Goal: Task Accomplishment & Management: Use online tool/utility

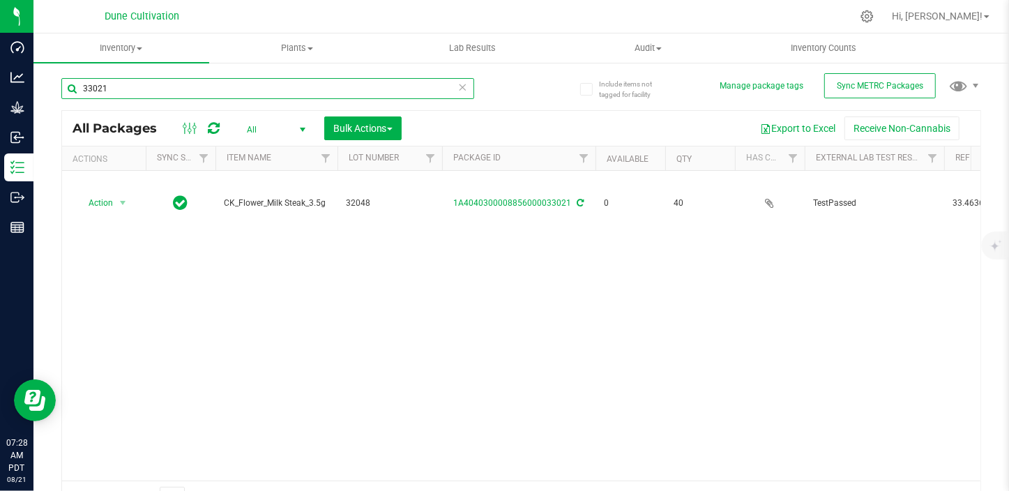
click at [133, 84] on input "33021" at bounding box center [267, 88] width 413 height 21
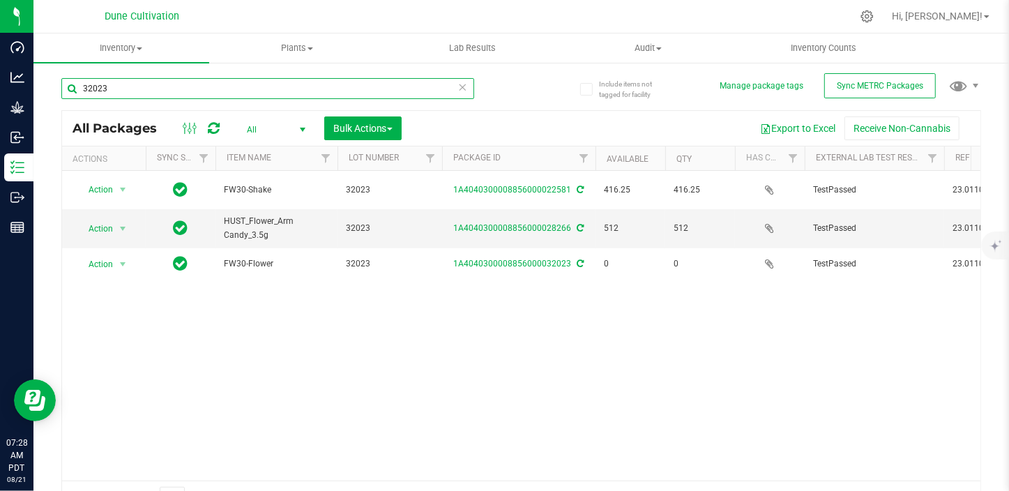
click at [93, 91] on input "32023" at bounding box center [267, 88] width 413 height 21
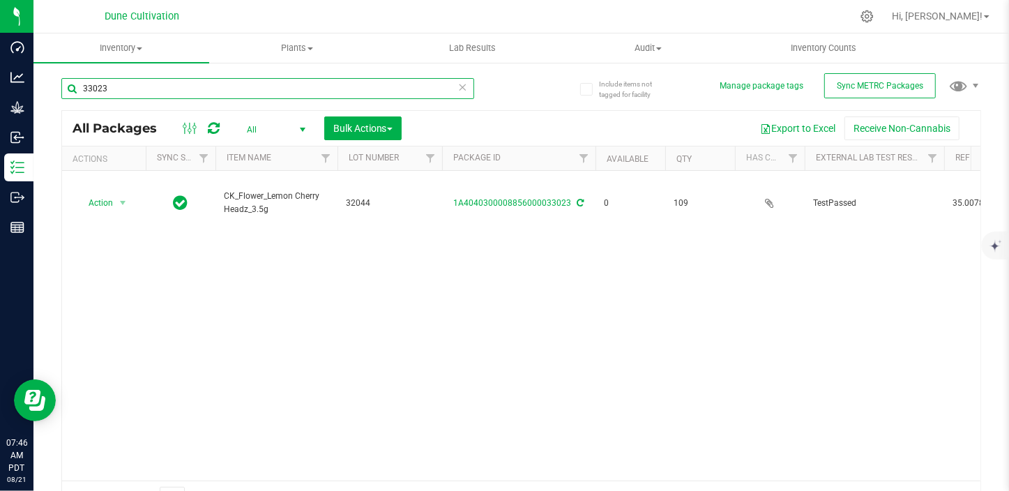
click at [137, 96] on input "33023" at bounding box center [267, 88] width 413 height 21
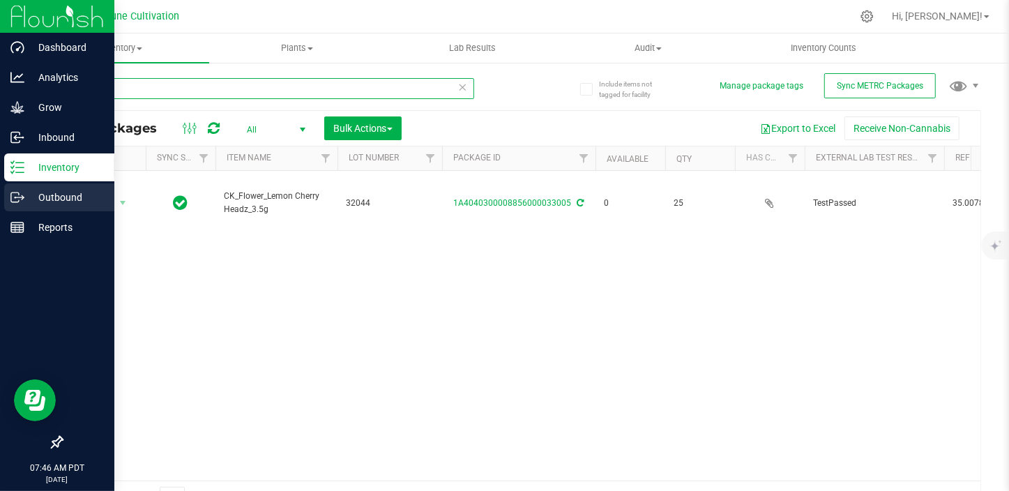
type input "33005"
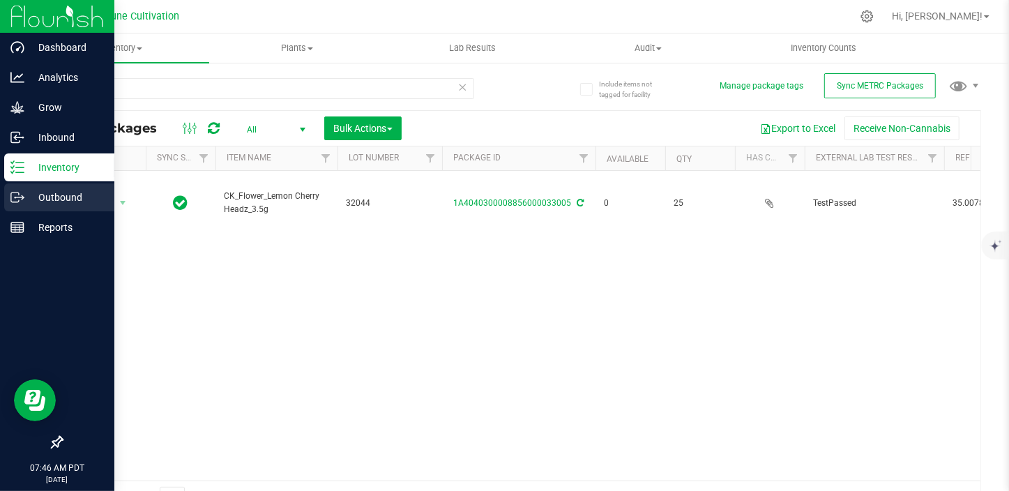
click at [62, 204] on p "Outbound" at bounding box center [66, 197] width 84 height 17
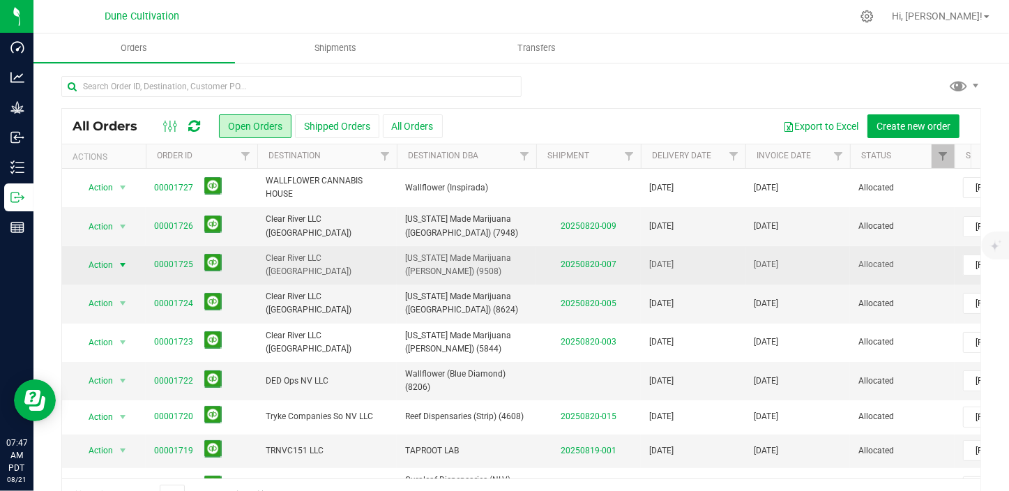
click at [124, 266] on span "select" at bounding box center [122, 264] width 11 height 11
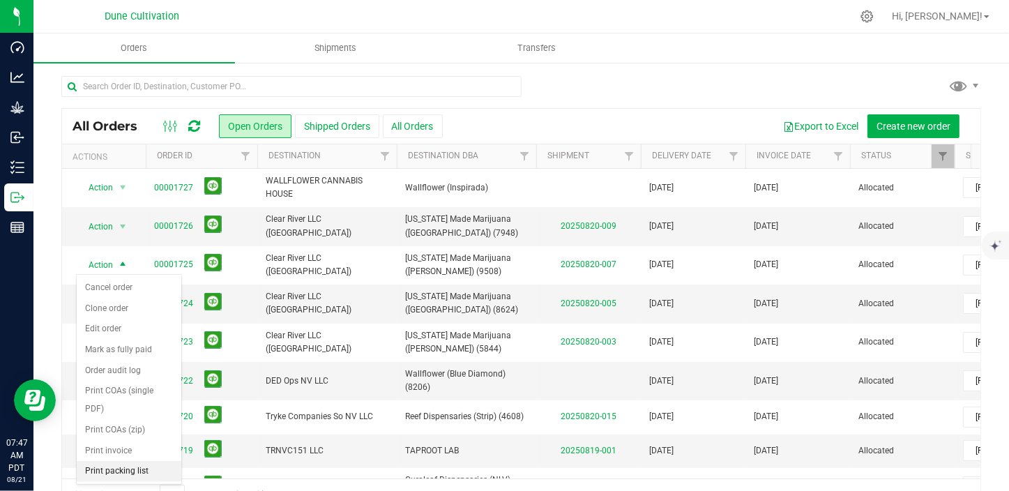
click at [137, 461] on li "Print packing list" at bounding box center [129, 471] width 105 height 21
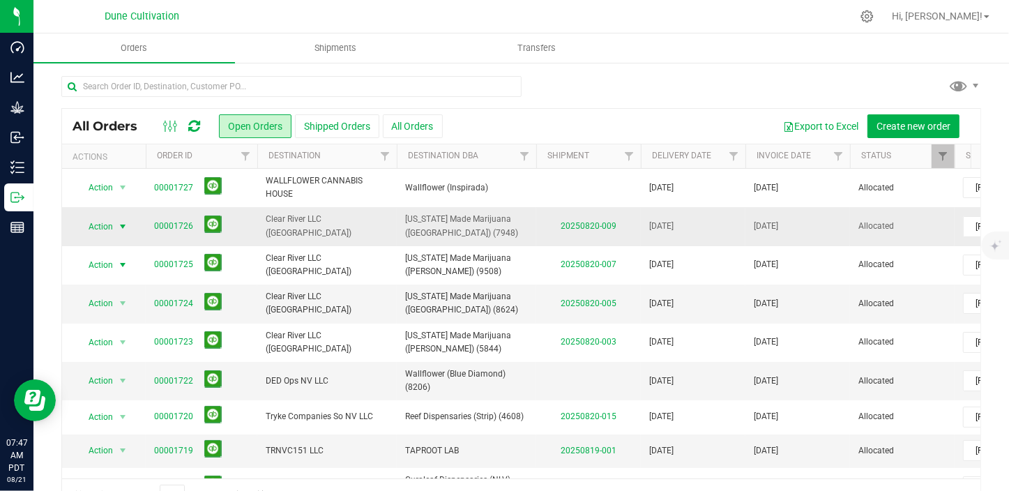
click at [120, 221] on span "select" at bounding box center [122, 226] width 11 height 11
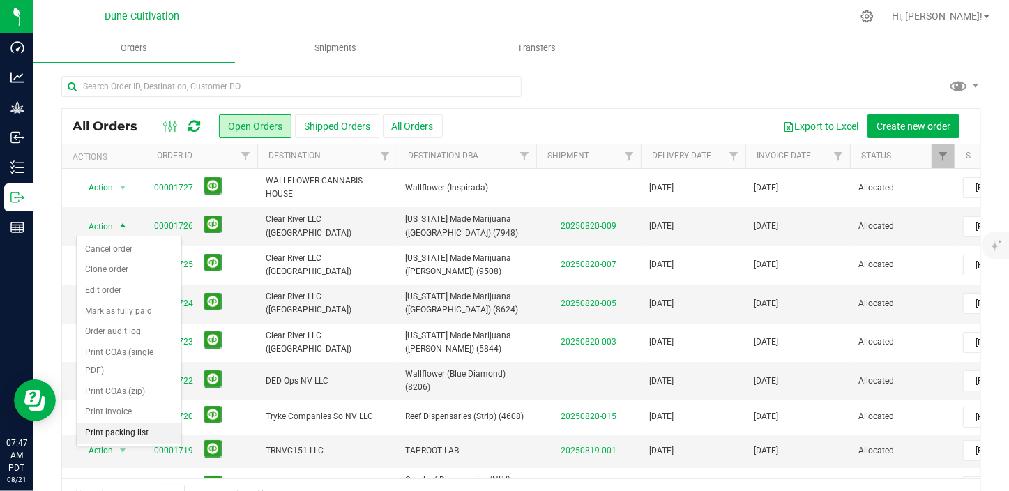
click at [136, 423] on li "Print packing list" at bounding box center [129, 433] width 105 height 21
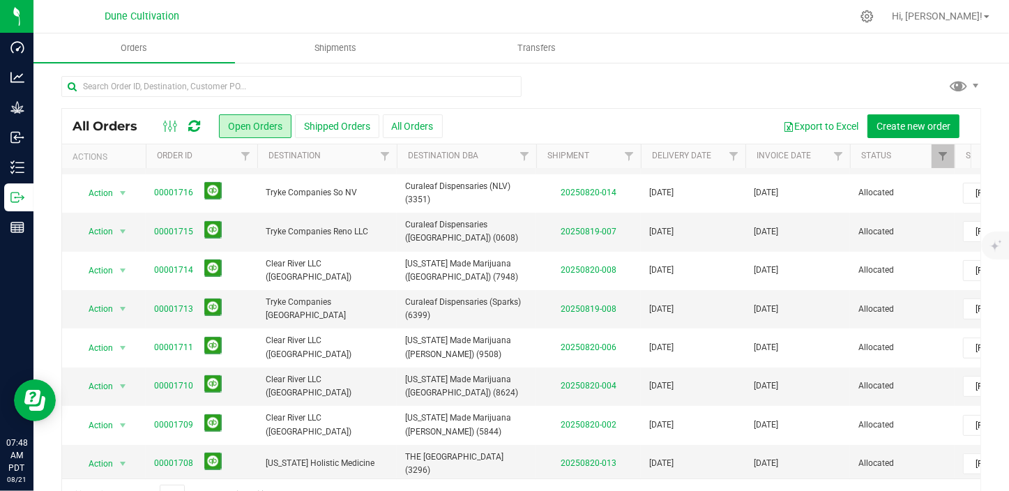
scroll to position [317, 0]
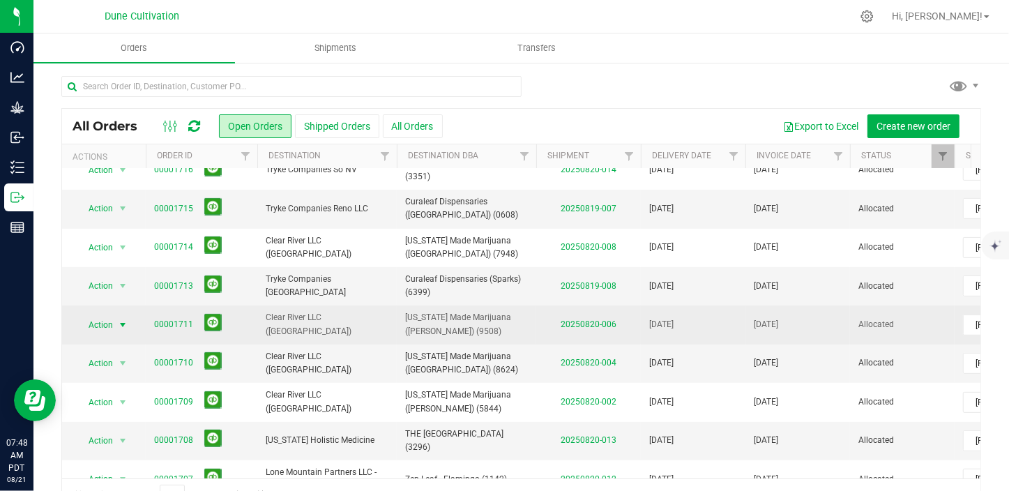
click at [126, 315] on span "select" at bounding box center [122, 325] width 17 height 20
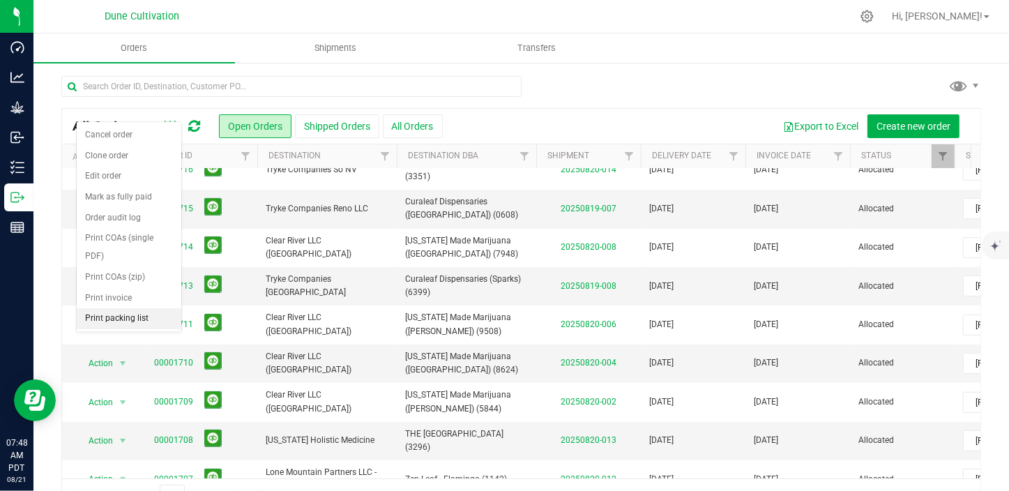
click at [128, 308] on li "Print packing list" at bounding box center [129, 318] width 105 height 21
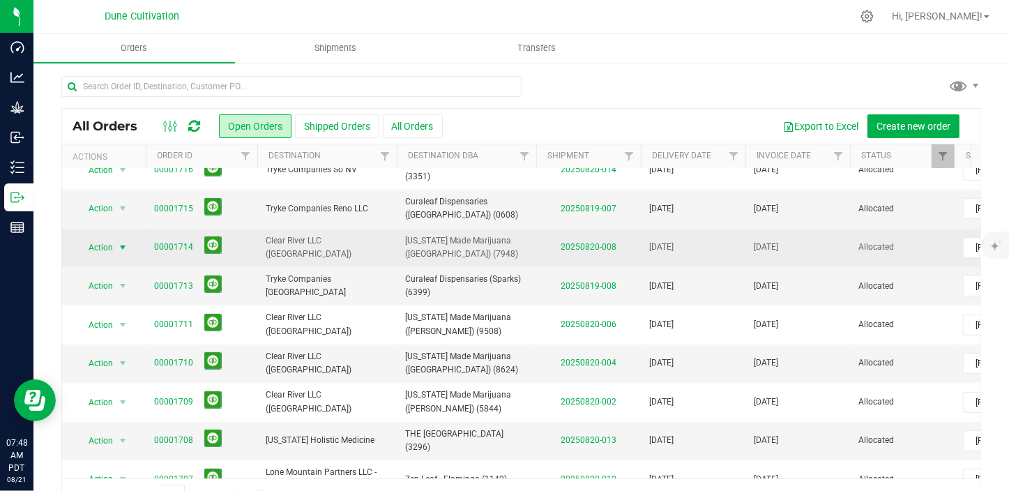
click at [126, 248] on span "select" at bounding box center [122, 247] width 11 height 11
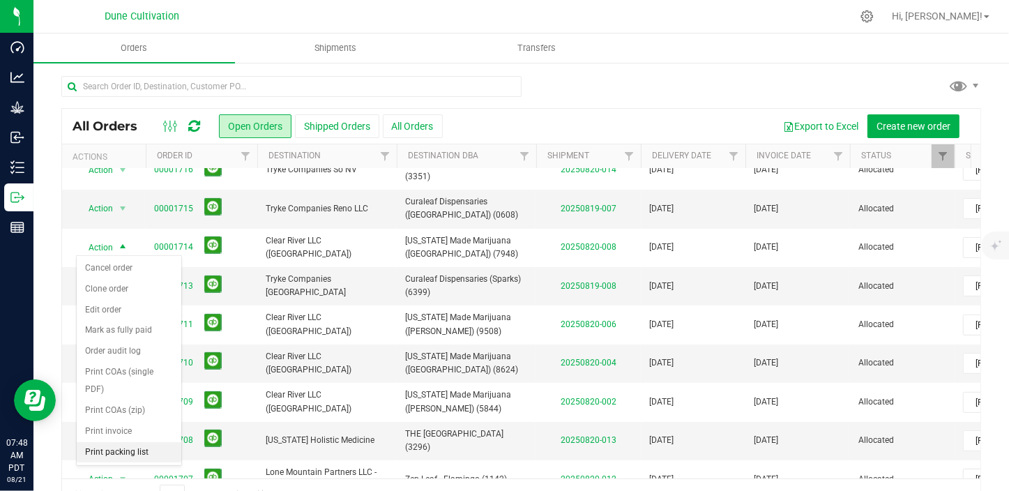
click at [112, 442] on li "Print packing list" at bounding box center [129, 452] width 105 height 21
